Goal: Connect with others: Connect with others

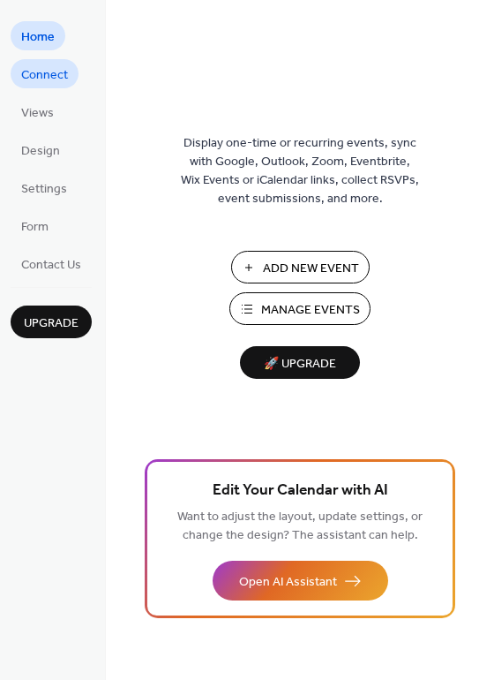
click at [55, 78] on span "Connect" at bounding box center [44, 75] width 47 height 19
click at [40, 76] on span "Connect" at bounding box center [44, 75] width 47 height 19
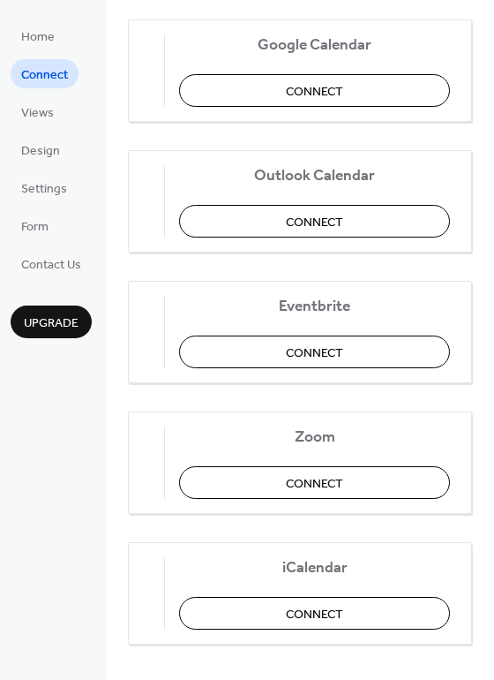
scroll to position [343, 0]
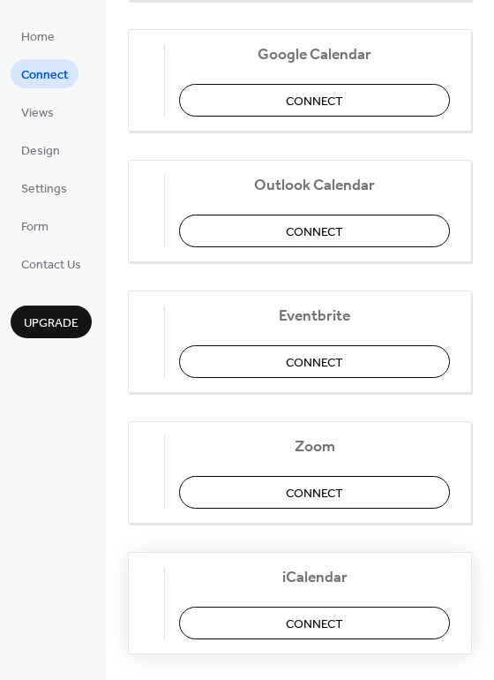
click at [310, 621] on span "Connect" at bounding box center [314, 623] width 57 height 19
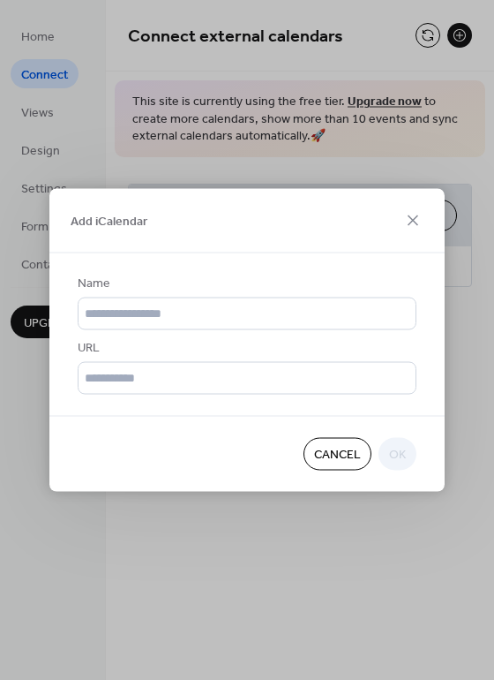
click at [324, 451] on span "Cancel" at bounding box center [337, 455] width 47 height 19
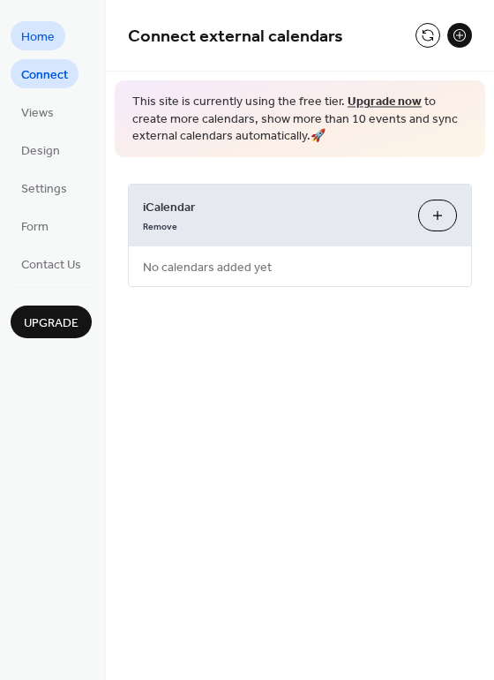
click at [42, 41] on span "Home" at bounding box center [38, 37] width 34 height 19
